Goal: Task Accomplishment & Management: Manage account settings

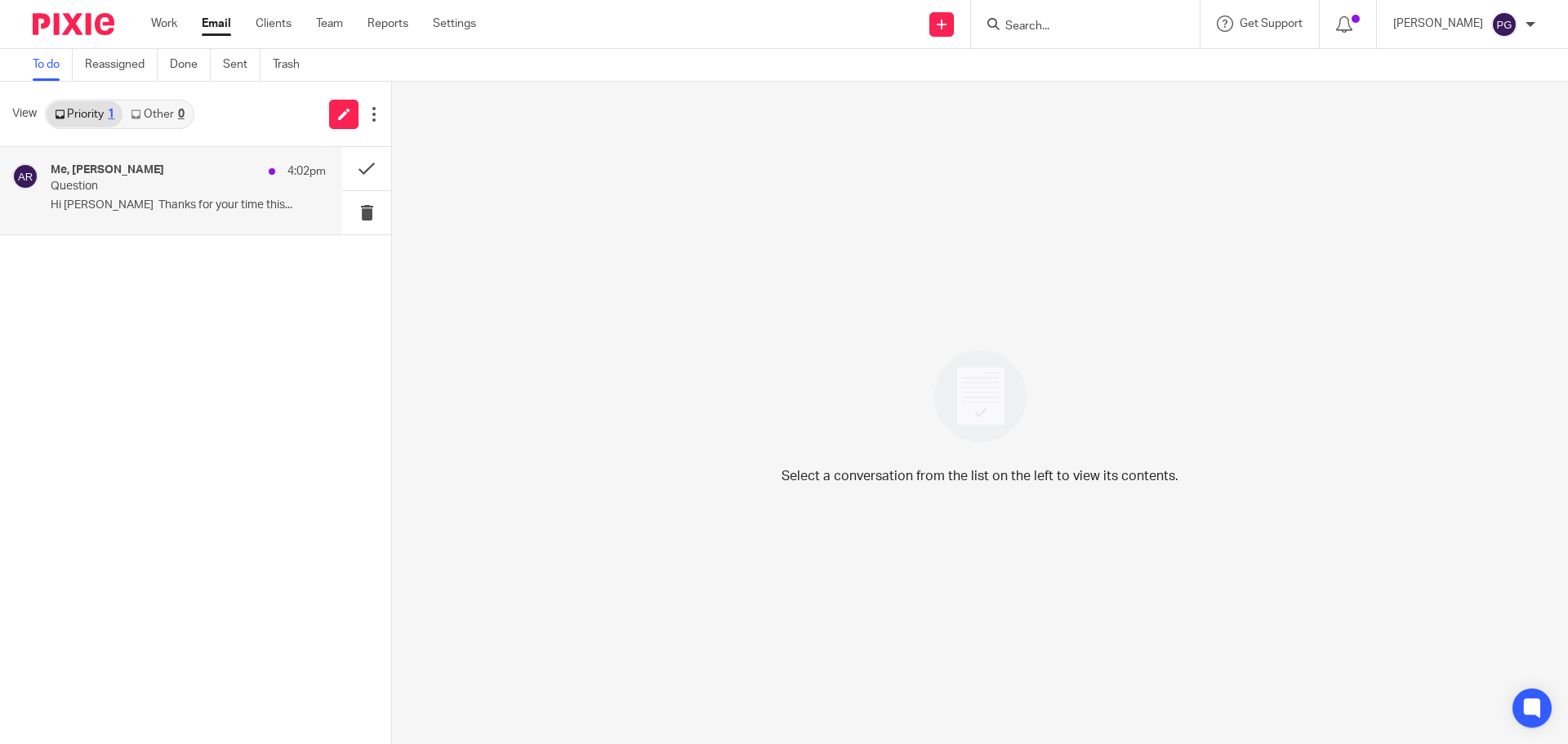
click at [127, 170] on h4 "Me, Alain Rowlands" at bounding box center [108, 170] width 114 height 14
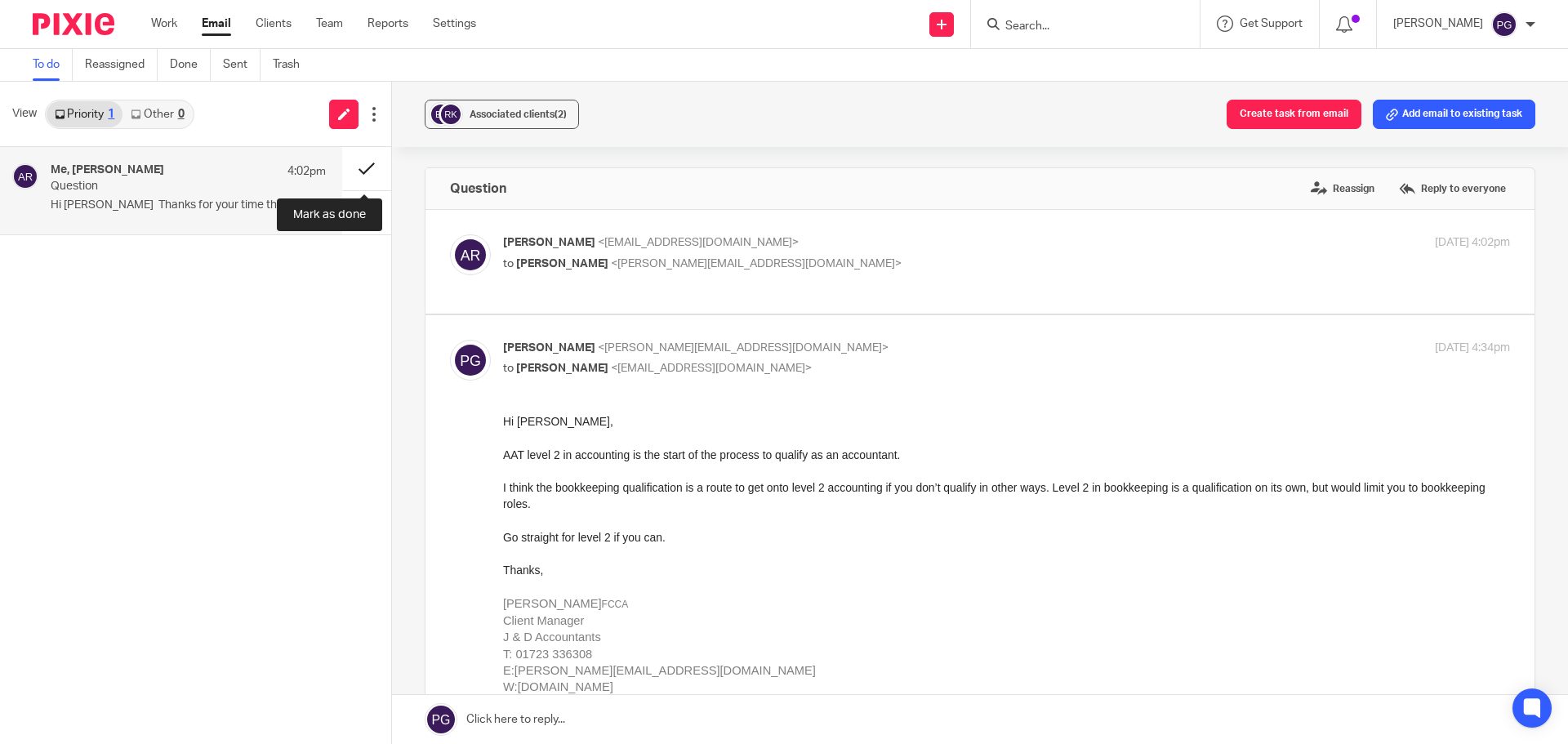
click at [356, 171] on button at bounding box center [367, 169] width 49 height 43
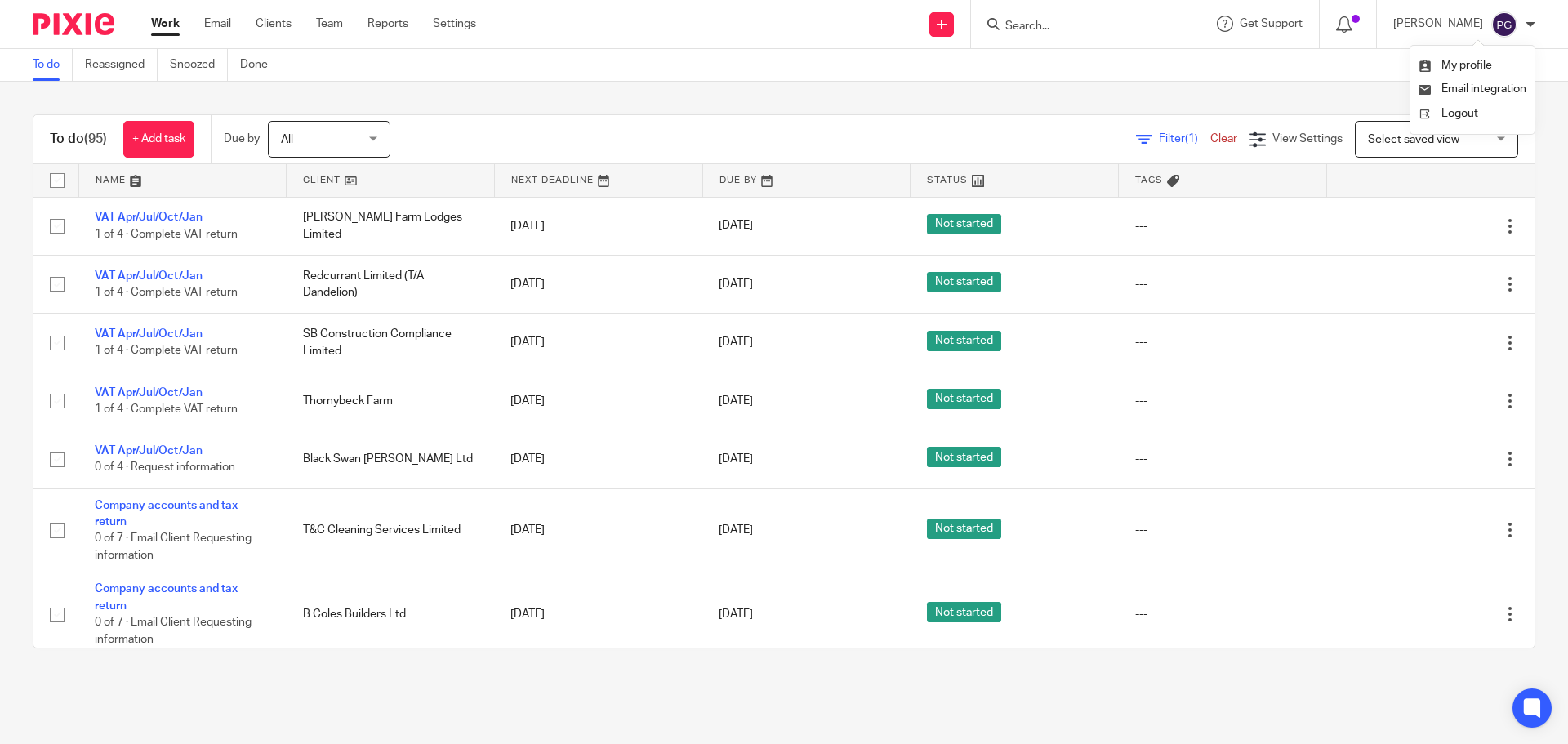
click at [1528, 22] on div at bounding box center [1531, 25] width 10 height 10
click at [191, 17] on ul "Work Email Clients Team Reports Settings" at bounding box center [326, 24] width 350 height 17
click at [211, 19] on link "Email" at bounding box center [217, 24] width 27 height 17
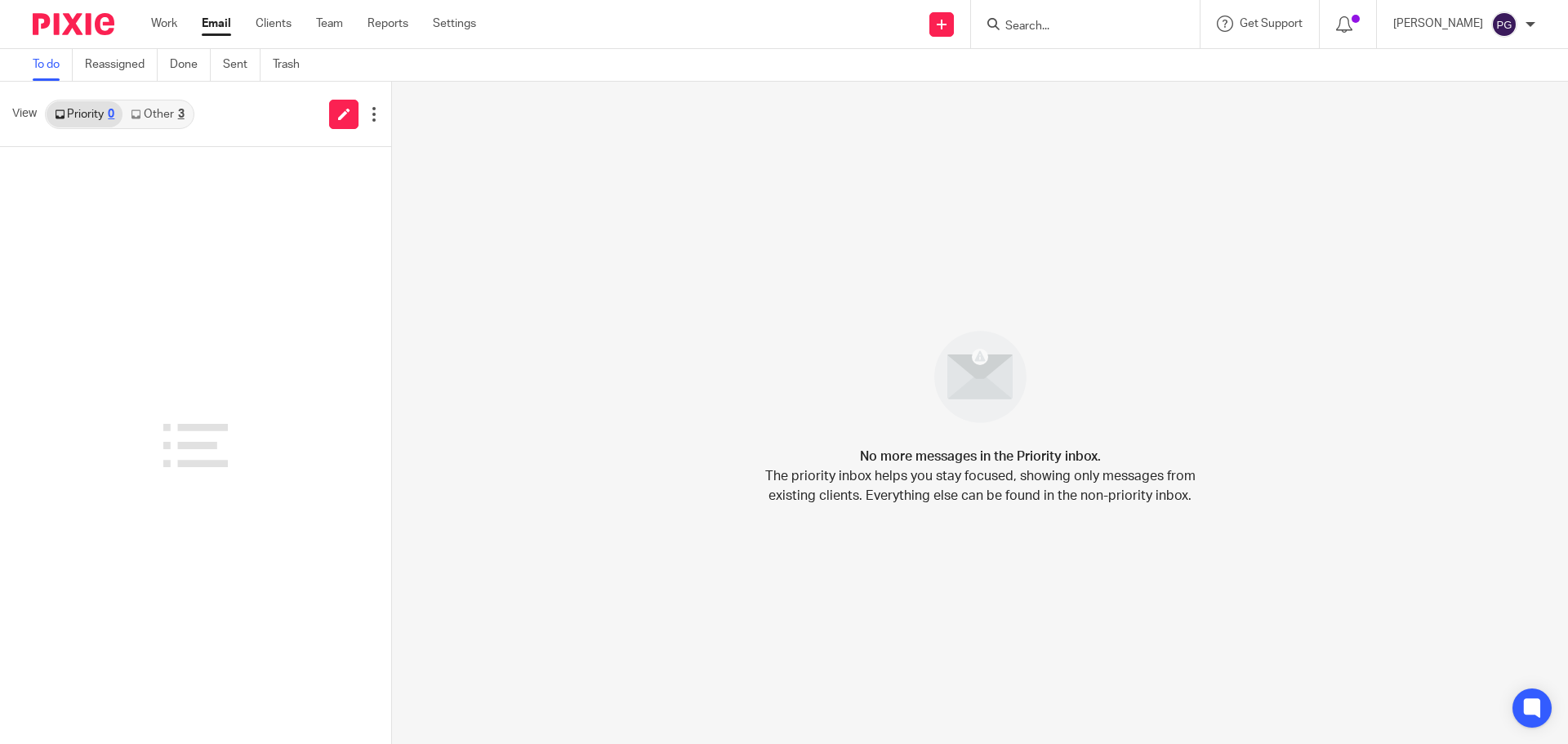
click at [149, 115] on link "Other 3" at bounding box center [157, 114] width 70 height 27
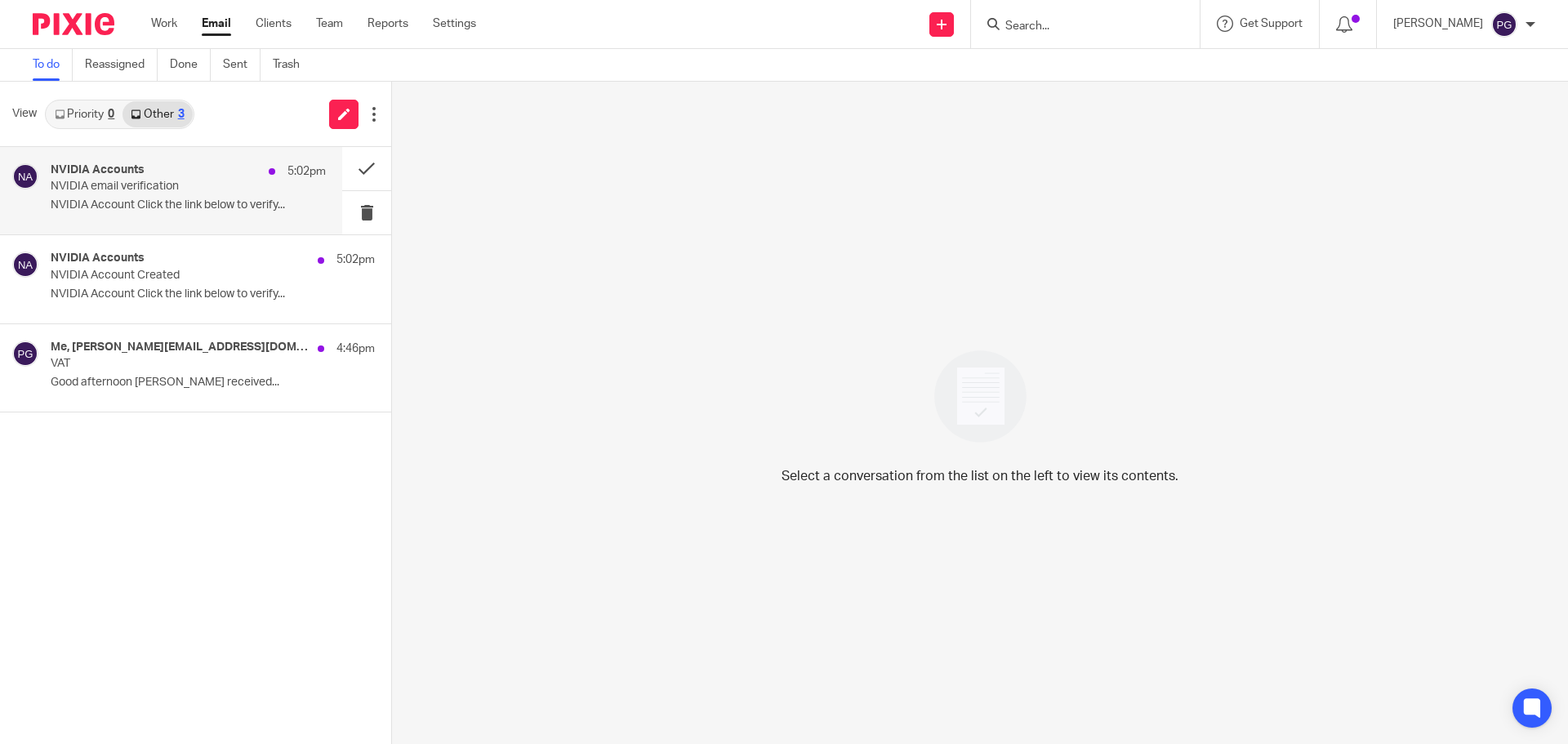
click at [173, 186] on p "NVIDIA email verification" at bounding box center [161, 186] width 221 height 14
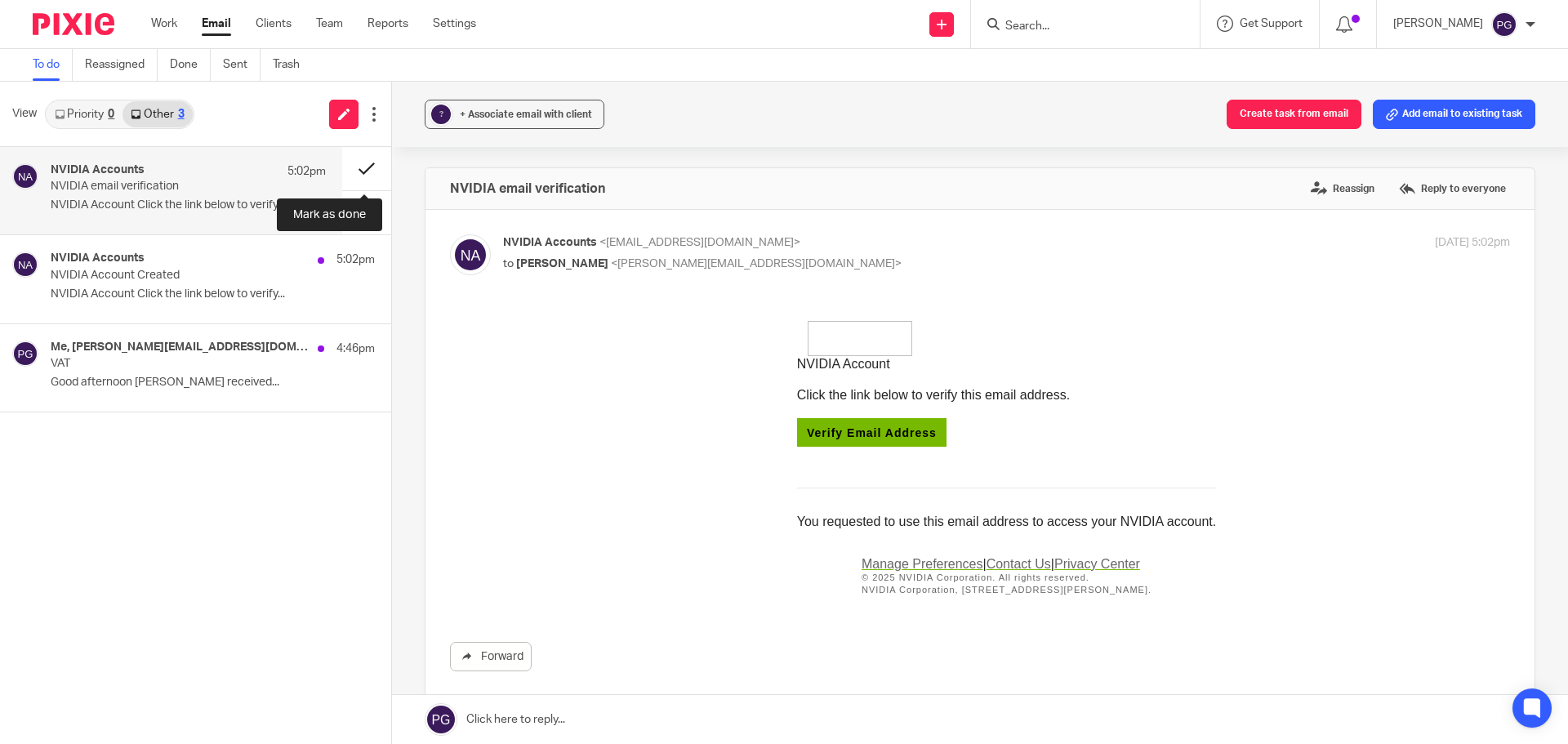
click at [357, 165] on button at bounding box center [367, 169] width 49 height 43
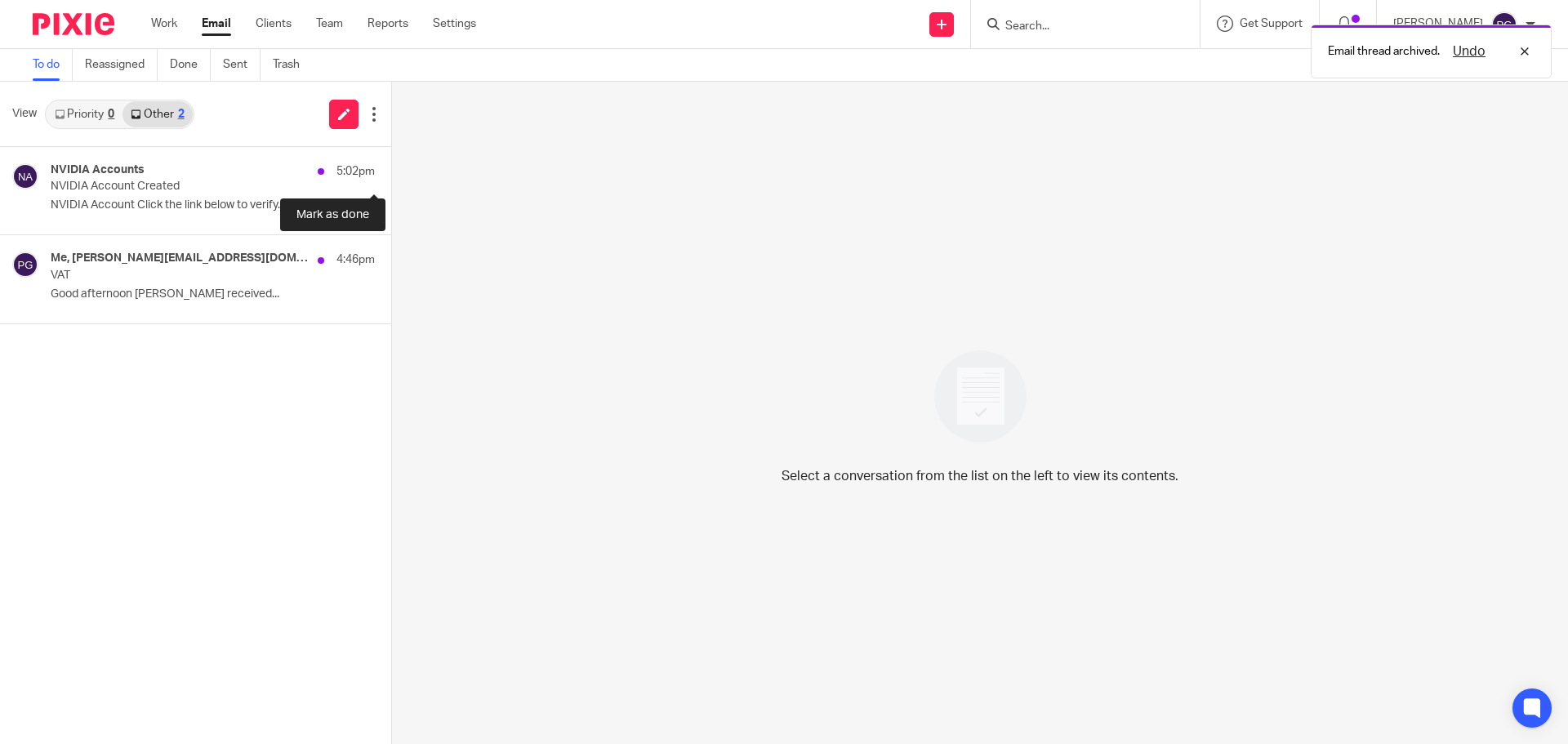
click at [391, 165] on button at bounding box center [397, 169] width 13 height 43
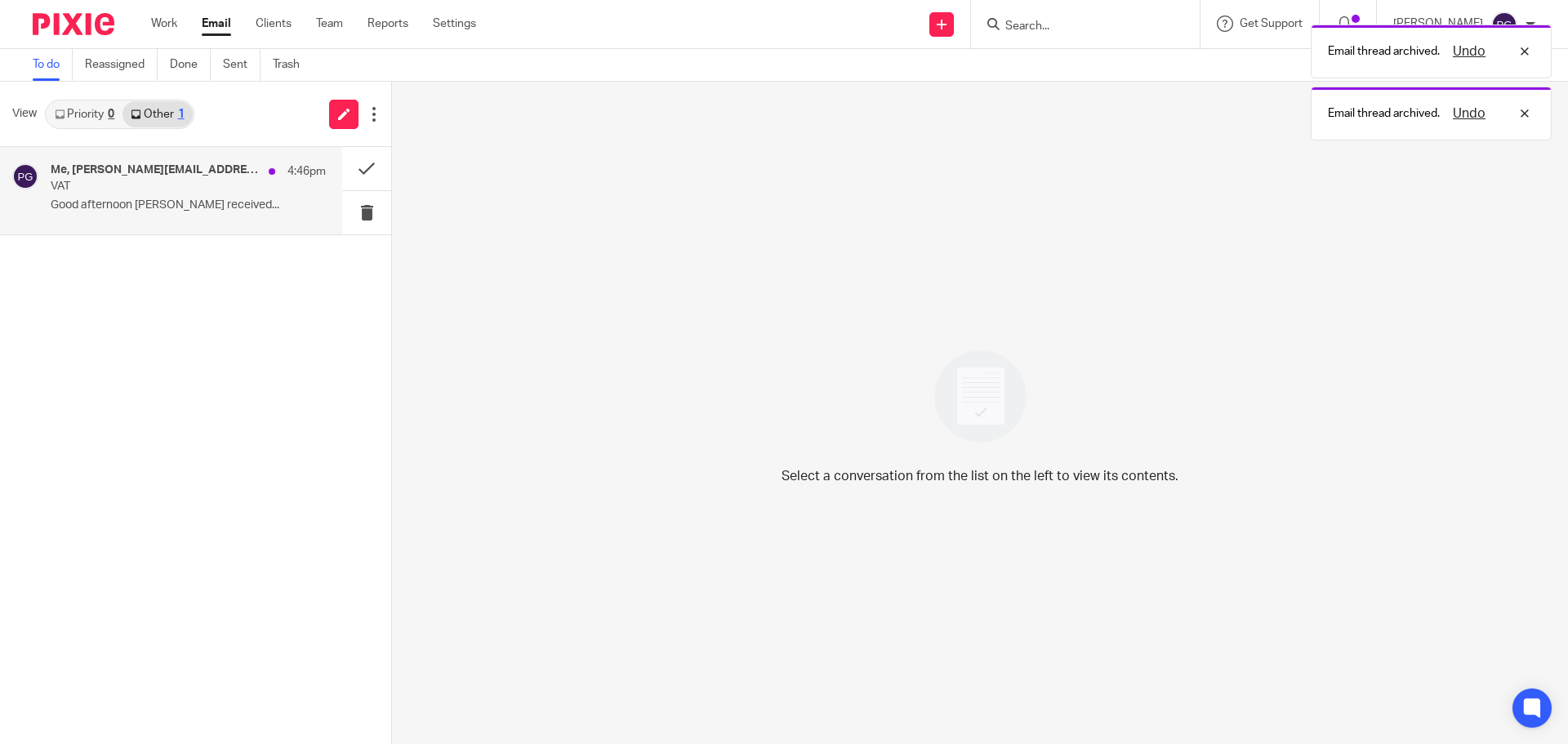
click at [187, 192] on p "VAT" at bounding box center [161, 186] width 221 height 14
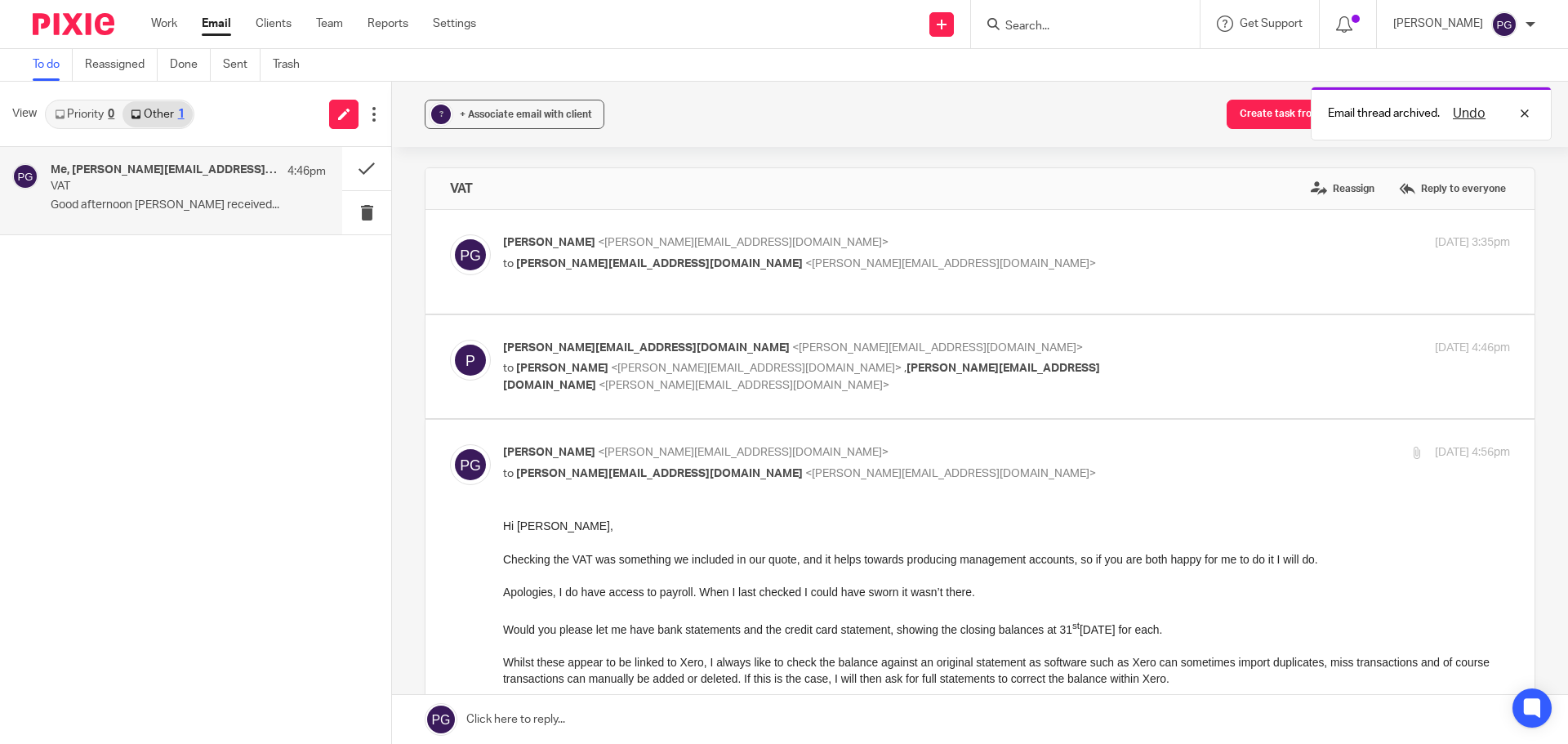
click at [668, 366] on span "<philip@janddaccountants.co.uk>" at bounding box center [756, 368] width 291 height 12
checkbox input "true"
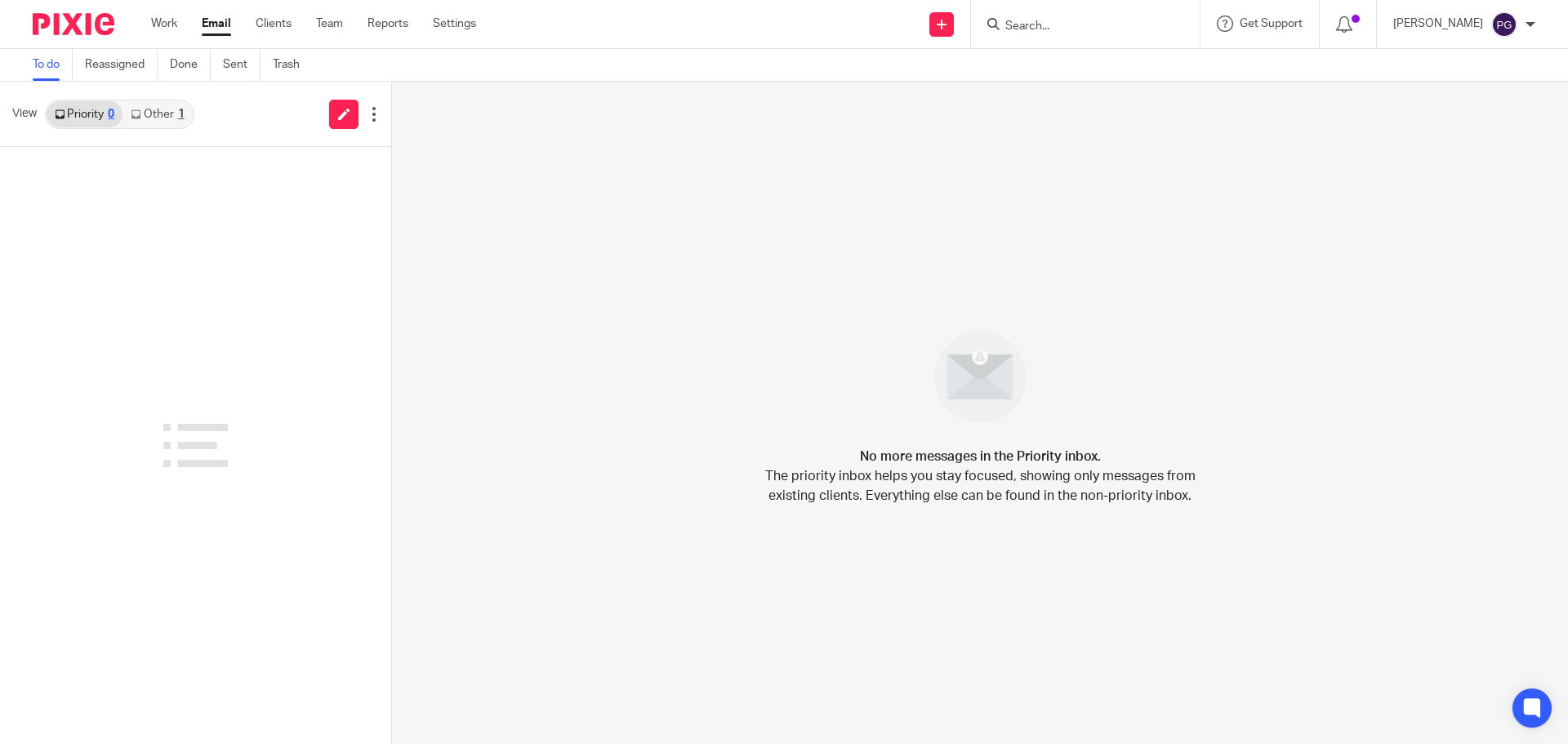
click at [148, 118] on link "Other 1" at bounding box center [157, 114] width 70 height 27
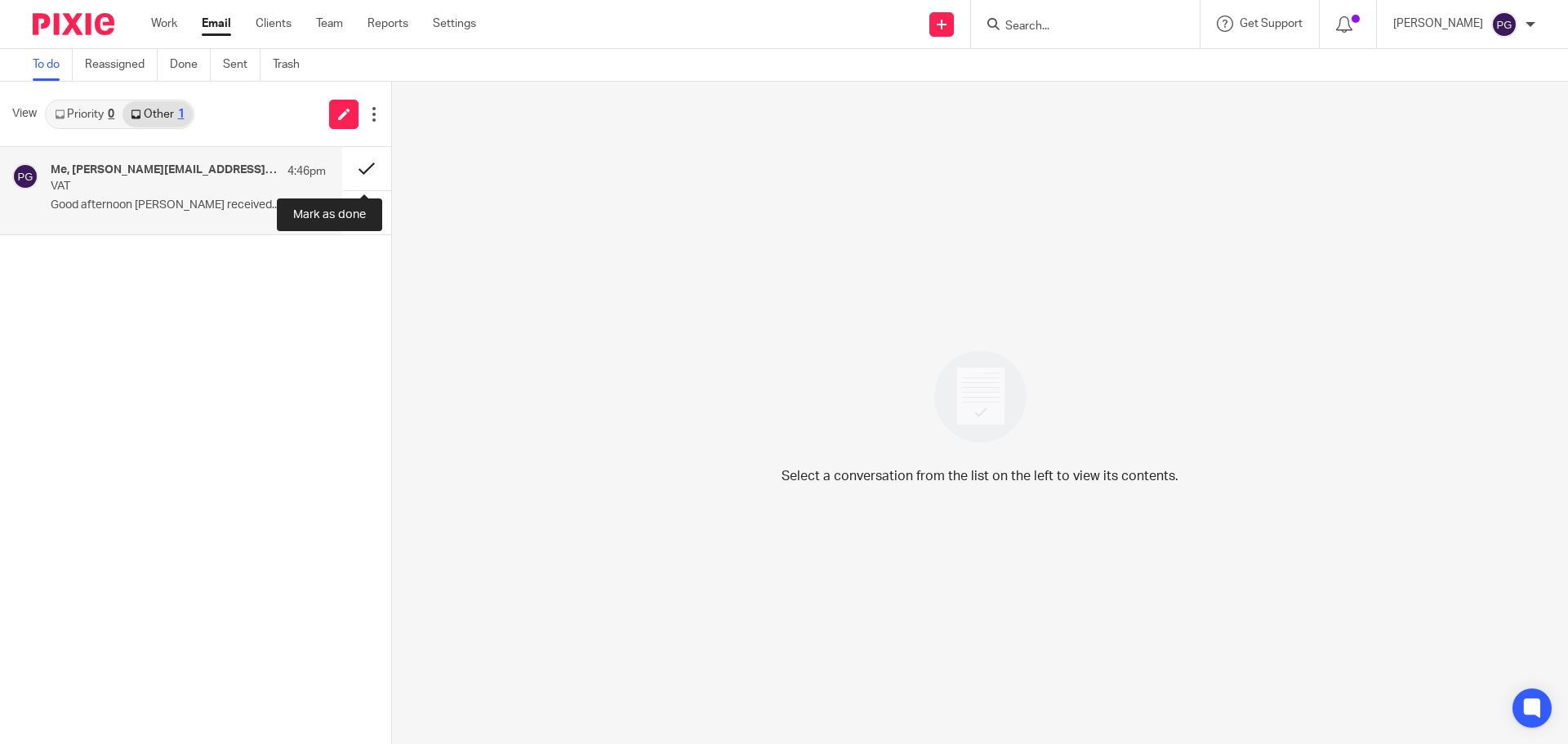
click at [358, 168] on button at bounding box center [367, 169] width 49 height 43
